Goal: Submit feedback/report problem

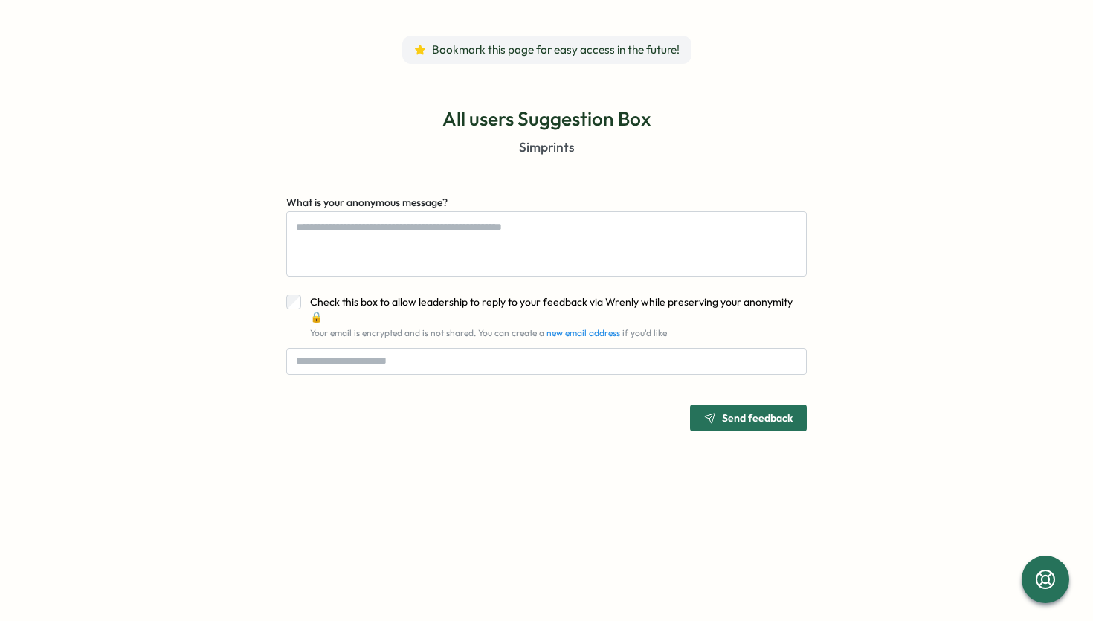
type textarea "*"
